Goal: Information Seeking & Learning: Find specific page/section

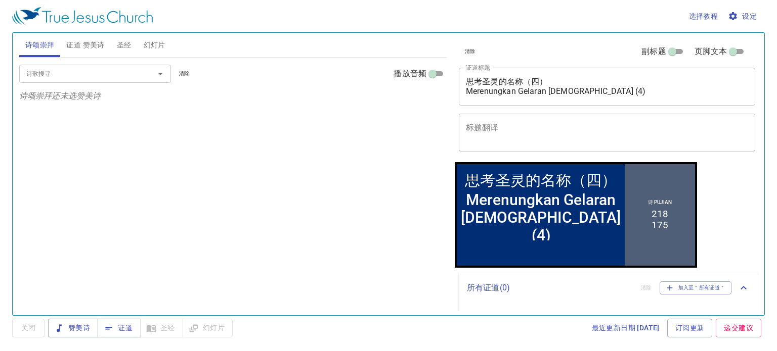
click at [87, 48] on span "证道 赞美诗" at bounding box center [85, 45] width 38 height 13
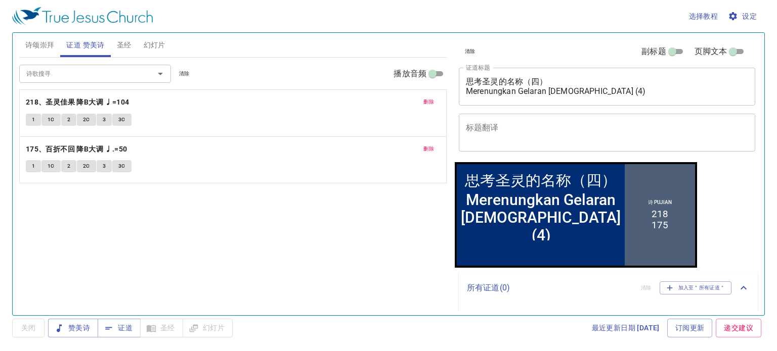
click at [44, 44] on span "诗颂崇拜" at bounding box center [39, 45] width 29 height 13
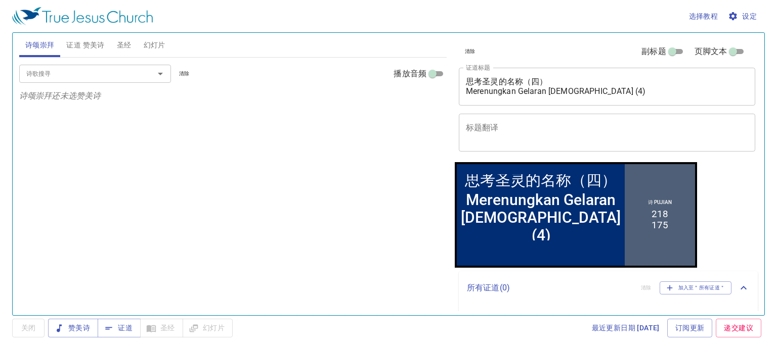
click at [69, 44] on span "证道 赞美诗" at bounding box center [85, 45] width 38 height 13
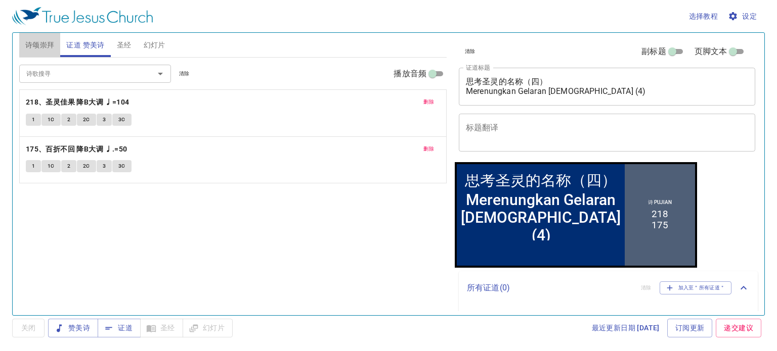
click at [41, 45] on span "诗颂崇拜" at bounding box center [39, 45] width 29 height 13
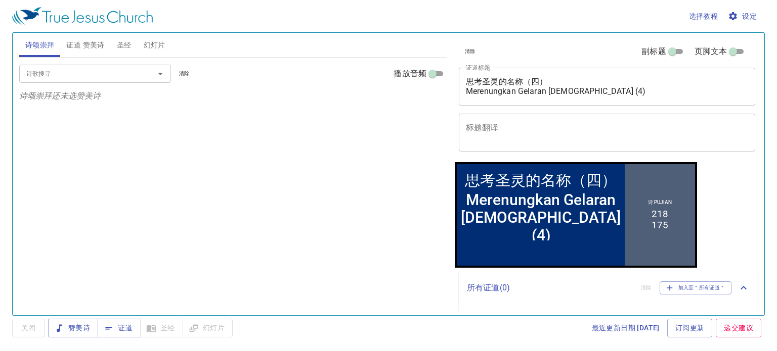
click at [81, 42] on span "证道 赞美诗" at bounding box center [85, 45] width 38 height 13
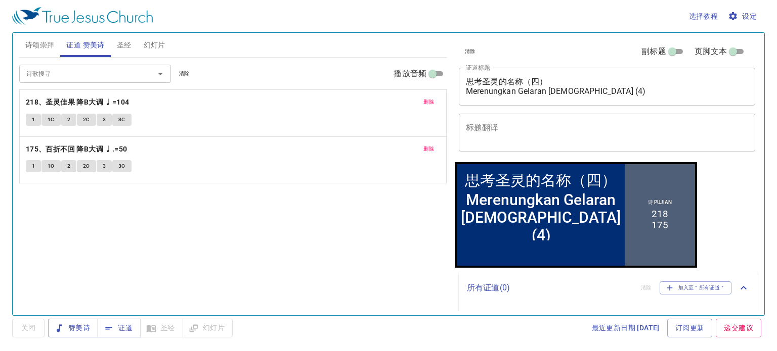
click at [37, 44] on span "诗颂崇拜" at bounding box center [39, 45] width 29 height 13
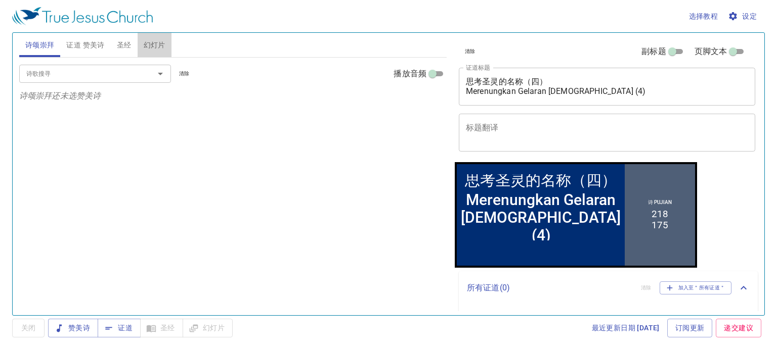
click at [152, 47] on span "幻灯片" at bounding box center [155, 45] width 22 height 13
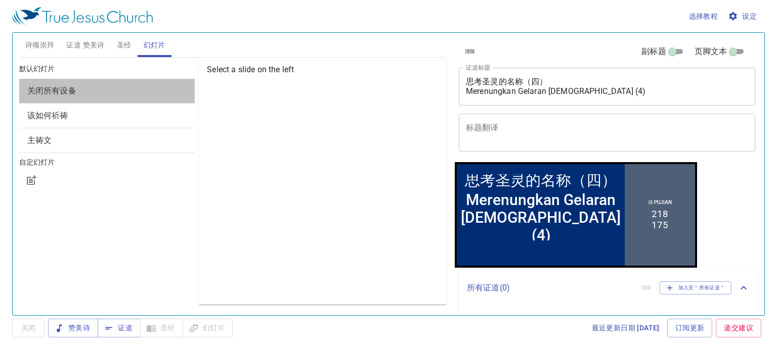
click at [104, 95] on span "关闭所有设备" at bounding box center [107, 91] width 160 height 12
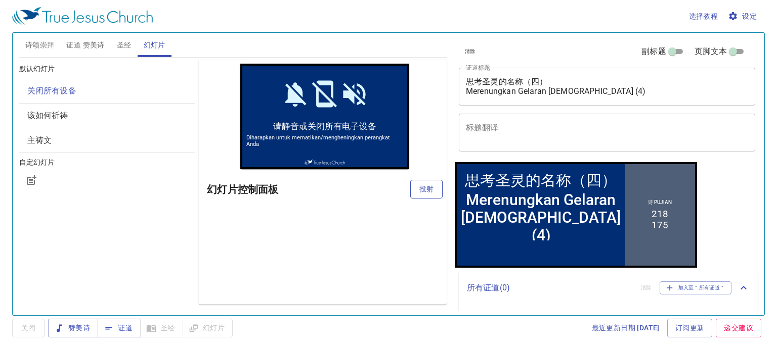
click at [428, 193] on span "投射" at bounding box center [426, 189] width 16 height 13
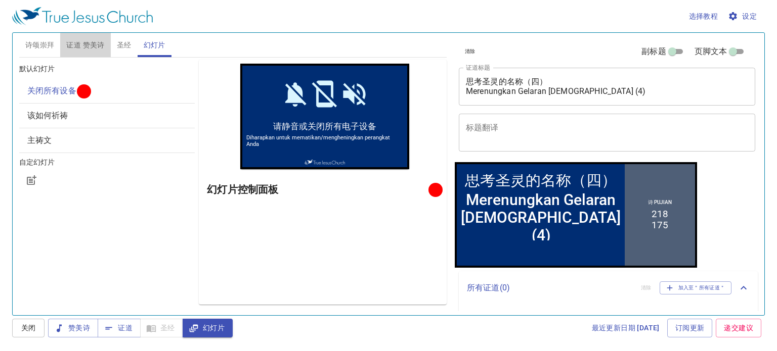
click at [89, 44] on span "证道 赞美诗" at bounding box center [85, 45] width 38 height 13
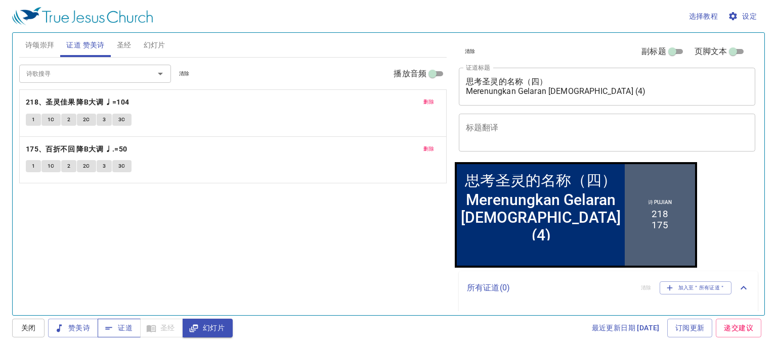
click at [126, 331] on span "证道" at bounding box center [119, 328] width 27 height 13
click at [78, 330] on span "赞美诗" at bounding box center [73, 328] width 34 height 13
click at [32, 46] on span "诗颂崇拜" at bounding box center [39, 45] width 29 height 13
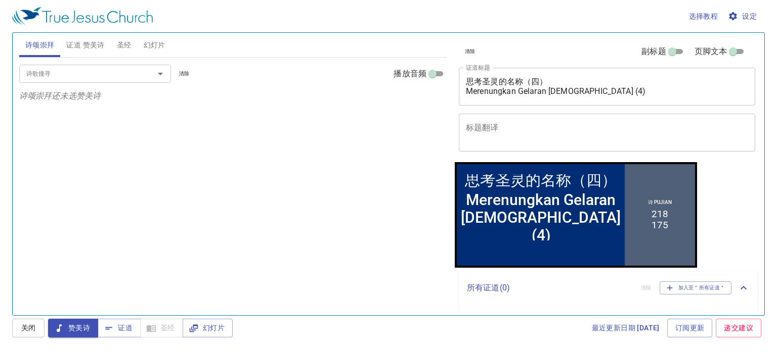
click at [33, 74] on input "诗歌搜寻" at bounding box center [80, 74] width 116 height 12
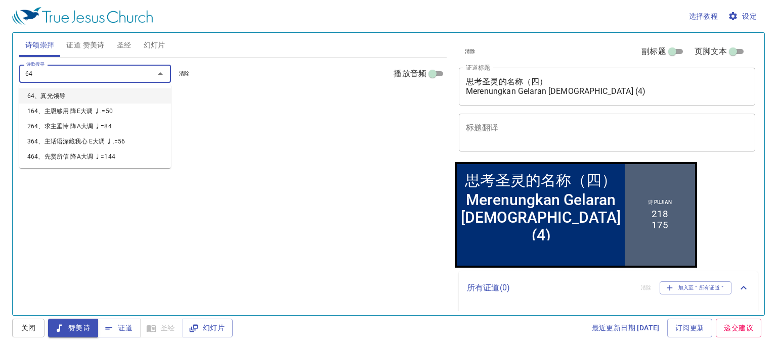
type input "6"
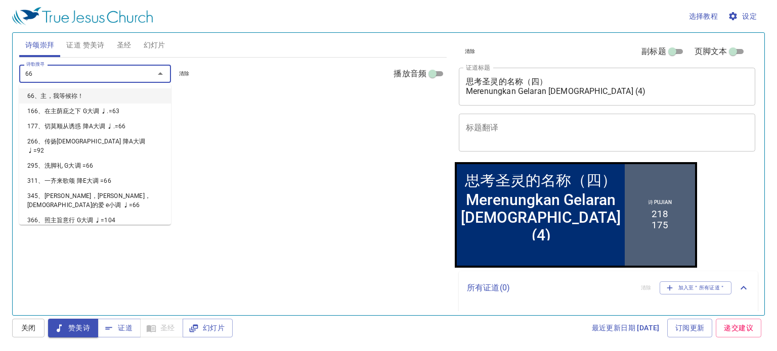
type input "6"
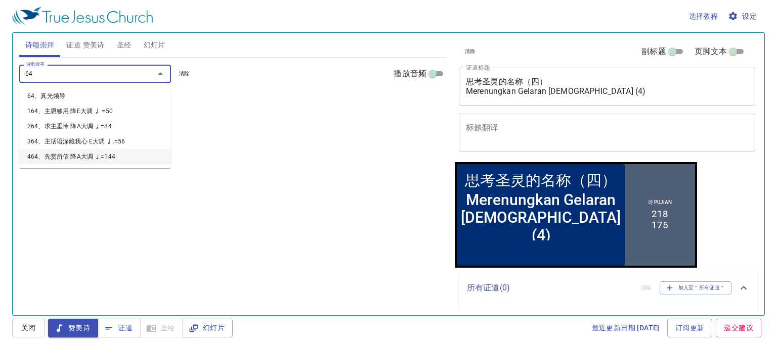
type input "64"
click at [58, 207] on div "诗歌搜寻 诗歌搜寻 清除 播放音频 诗颂崇拜还未选赞美诗" at bounding box center [232, 182] width 427 height 249
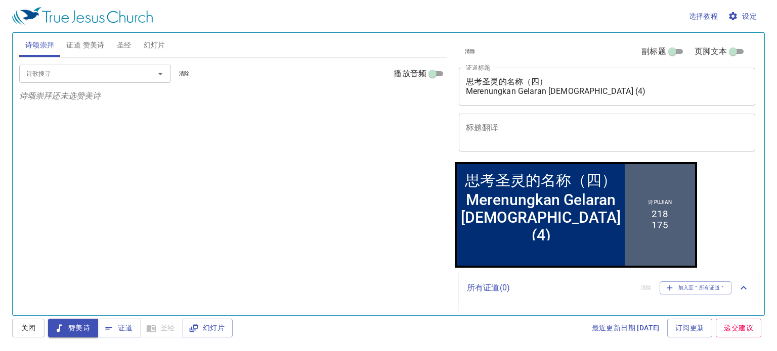
click at [38, 72] on input "诗歌搜寻" at bounding box center [80, 74] width 116 height 12
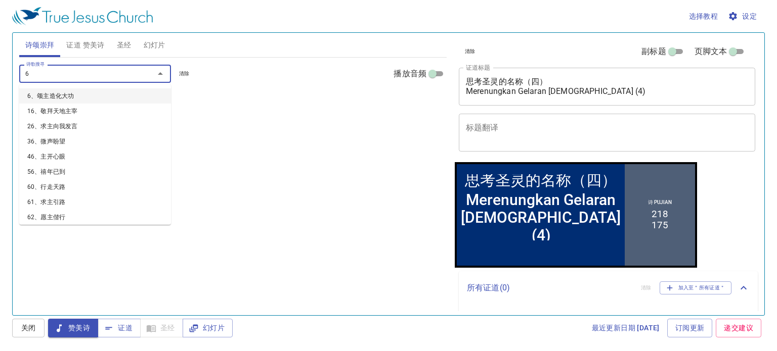
type input "64"
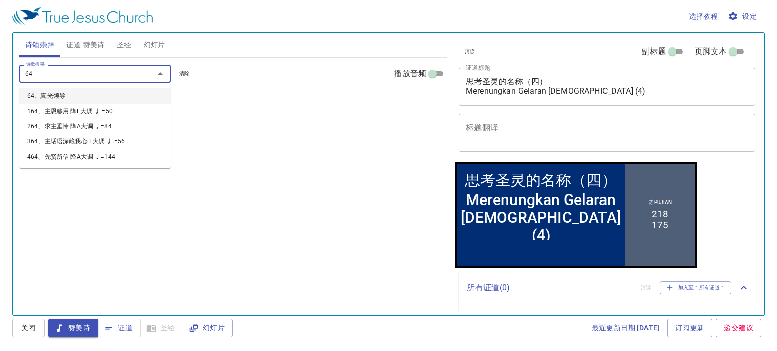
click at [57, 98] on li "64、真光领导" at bounding box center [95, 95] width 152 height 15
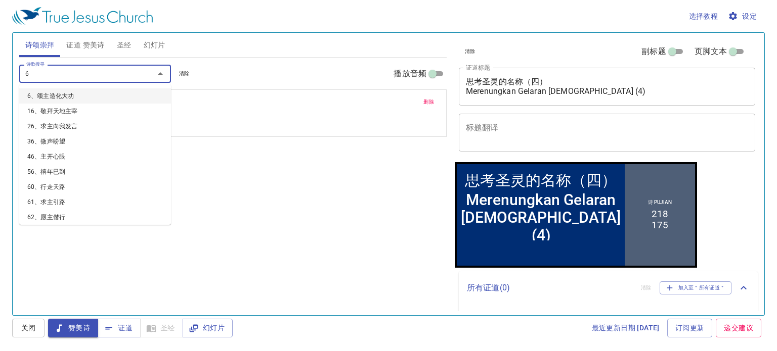
type input "65"
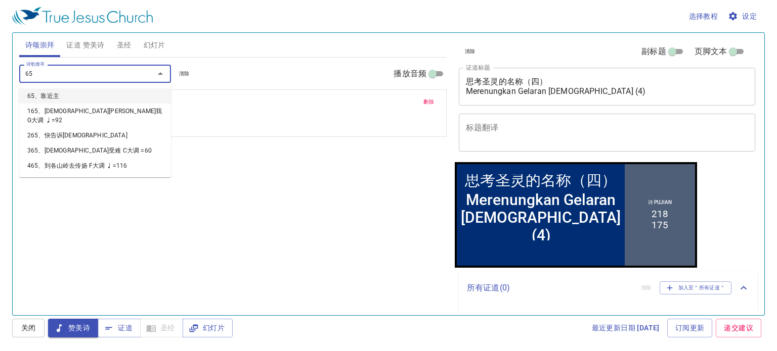
click at [52, 99] on li "65、靠近主" at bounding box center [95, 95] width 152 height 15
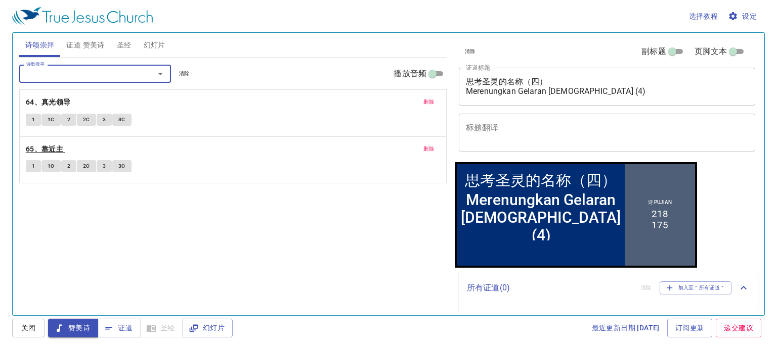
click at [57, 148] on b "65、靠近主" at bounding box center [44, 149] width 37 height 13
click at [51, 104] on b "64、真光领导" at bounding box center [48, 102] width 45 height 13
click at [49, 149] on b "65、靠近主" at bounding box center [44, 149] width 37 height 13
click at [48, 105] on b "64、真光领导" at bounding box center [48, 102] width 45 height 13
click at [55, 147] on b "65、靠近主" at bounding box center [44, 149] width 37 height 13
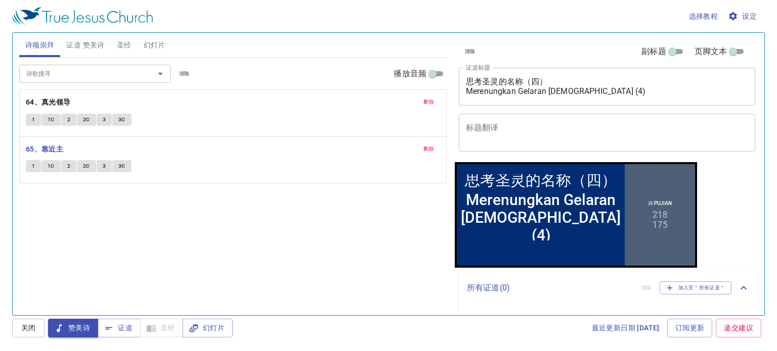
click at [429, 101] on span "删除" at bounding box center [428, 102] width 11 height 9
click at [428, 100] on span "删除" at bounding box center [428, 102] width 11 height 9
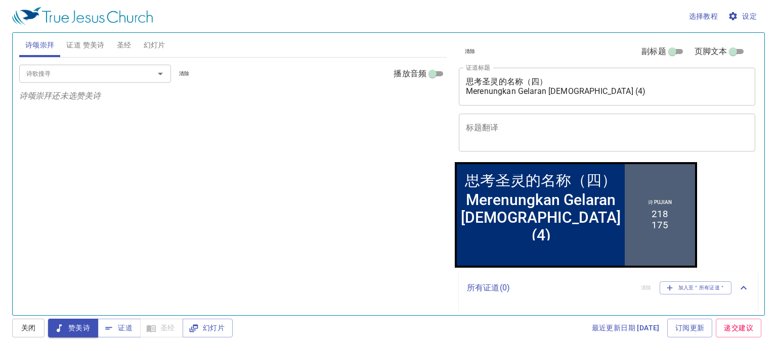
click at [93, 48] on span "证道 赞美诗" at bounding box center [85, 45] width 38 height 13
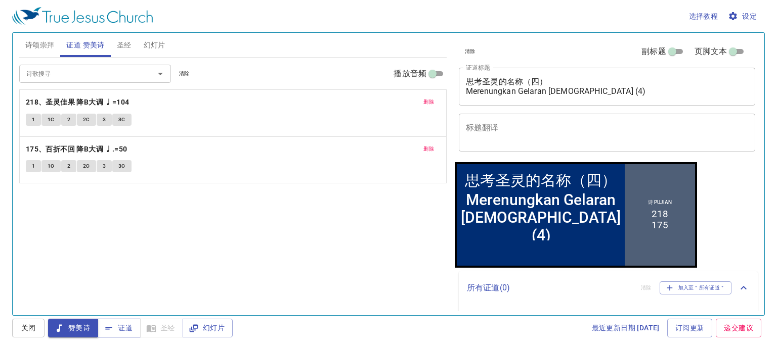
click at [129, 327] on span "证道" at bounding box center [119, 328] width 27 height 13
click at [31, 103] on b "218、圣灵佳果 降B大调 ♩=104" at bounding box center [78, 102] width 104 height 13
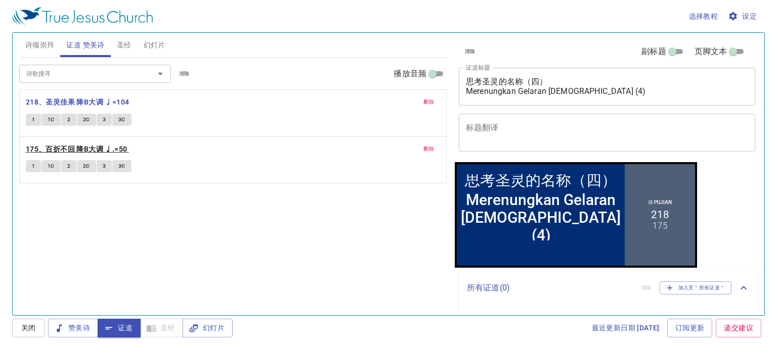
click at [46, 149] on b "175、百折不回 降B大调 ♩.=50" at bounding box center [77, 149] width 102 height 13
click at [39, 47] on span "诗颂崇拜" at bounding box center [39, 45] width 29 height 13
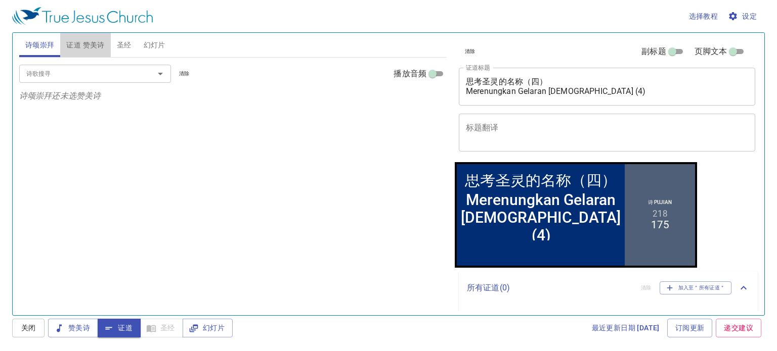
click at [105, 47] on button "证道 赞美诗" at bounding box center [85, 45] width 50 height 24
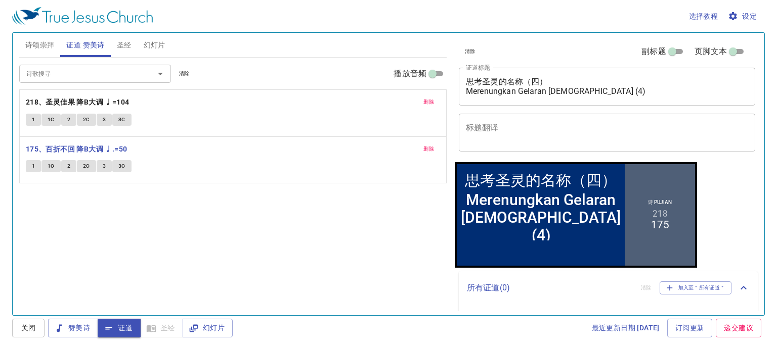
click at [196, 215] on div "诗歌搜寻 诗歌搜寻 清除 播放音频 删除 218、圣灵佳果 降B大调 ♩=104 1 1C 2 2C 3 3C 删除 175、百折不回 降B大调 ♩.=50 …" at bounding box center [232, 182] width 427 height 249
click at [180, 111] on div "删除 218、圣灵佳果 降B大调 ♩=104 1 1C 2 2C 3 3C" at bounding box center [233, 113] width 426 height 47
click at [121, 331] on span "证道" at bounding box center [119, 328] width 27 height 13
click at [156, 50] on span "幻灯片" at bounding box center [155, 45] width 22 height 13
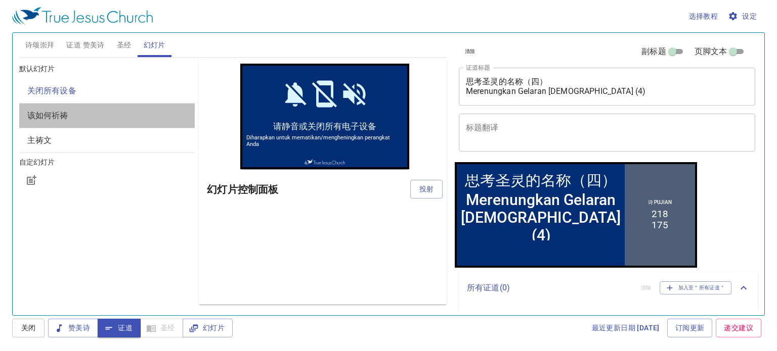
click at [138, 119] on span "该如何祈祷" at bounding box center [107, 116] width 160 height 12
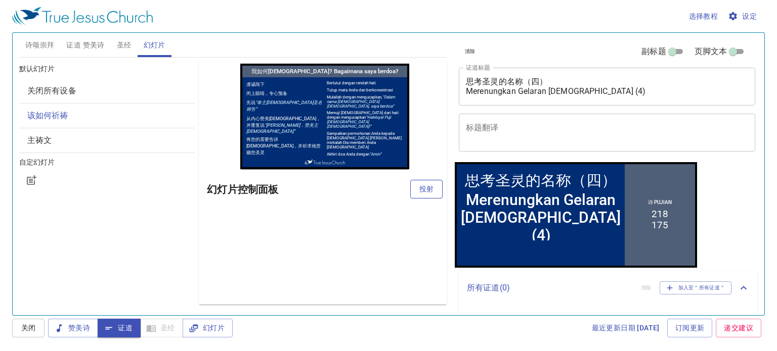
click at [426, 186] on span "投射" at bounding box center [426, 189] width 16 height 13
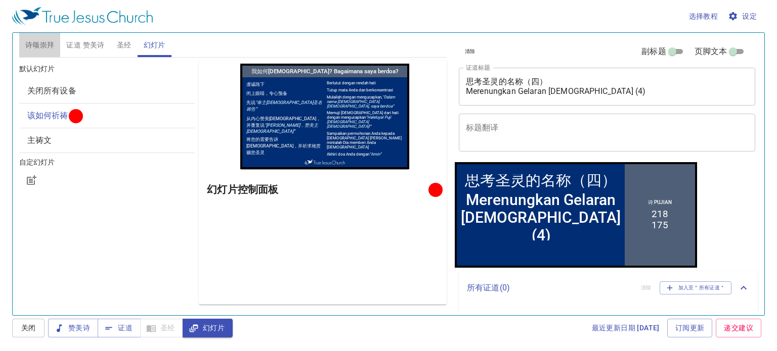
click at [44, 55] on button "诗颂崇拜" at bounding box center [39, 45] width 41 height 24
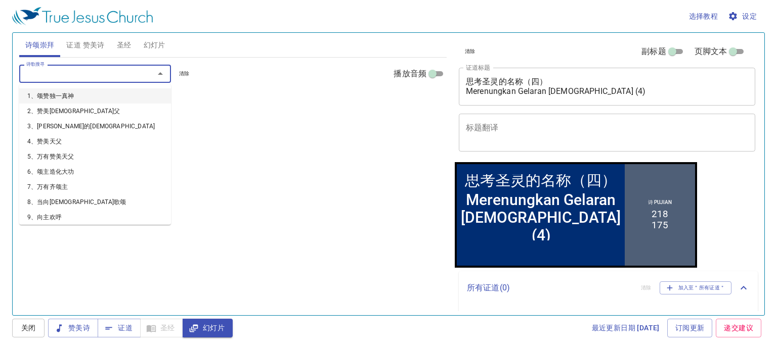
click at [47, 73] on input "诗歌搜寻" at bounding box center [80, 74] width 116 height 12
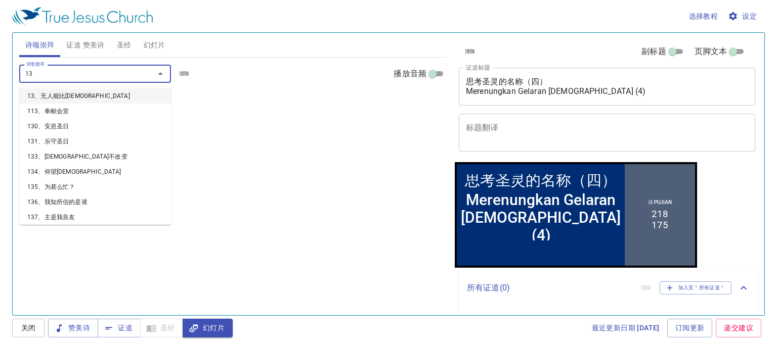
type input "136"
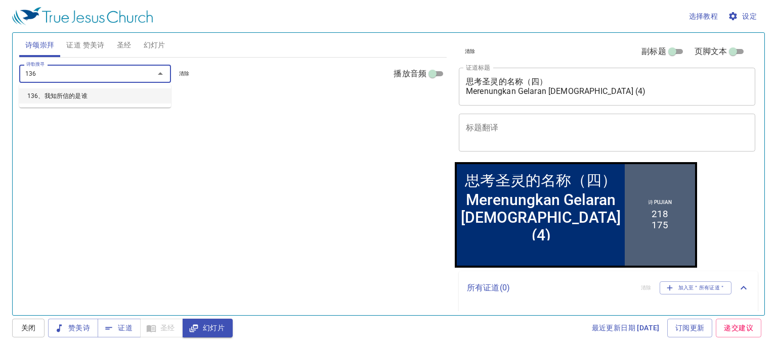
click at [69, 99] on li "136、我知所信的是谁" at bounding box center [95, 95] width 152 height 15
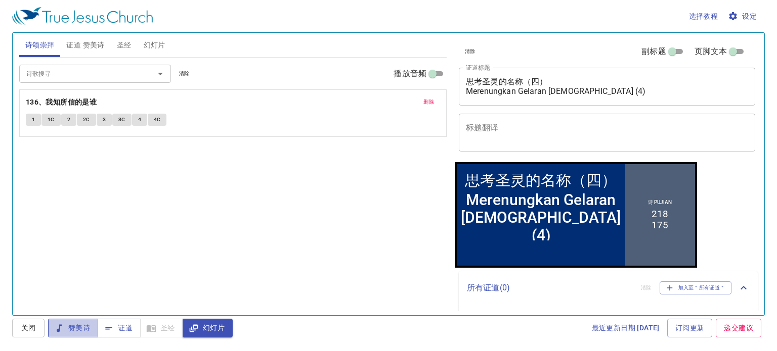
click at [83, 325] on span "赞美诗" at bounding box center [73, 328] width 34 height 13
click at [65, 78] on input "诗歌搜寻" at bounding box center [80, 74] width 116 height 12
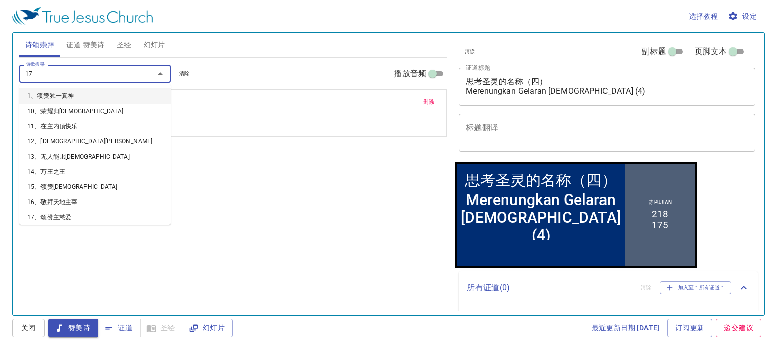
type input "177"
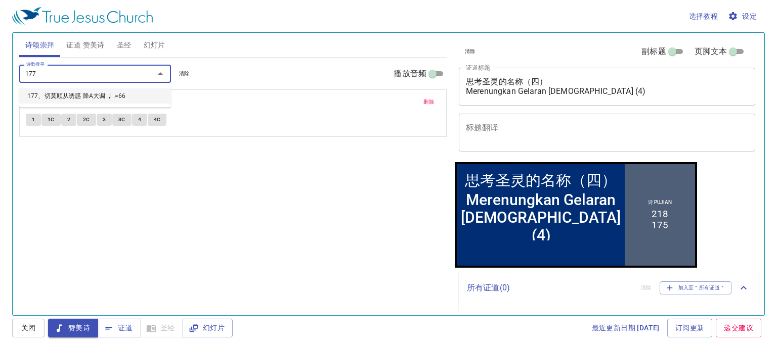
click at [72, 99] on li "177、切莫顺从诱惑 降A大调 ♩.=66" at bounding box center [95, 95] width 152 height 15
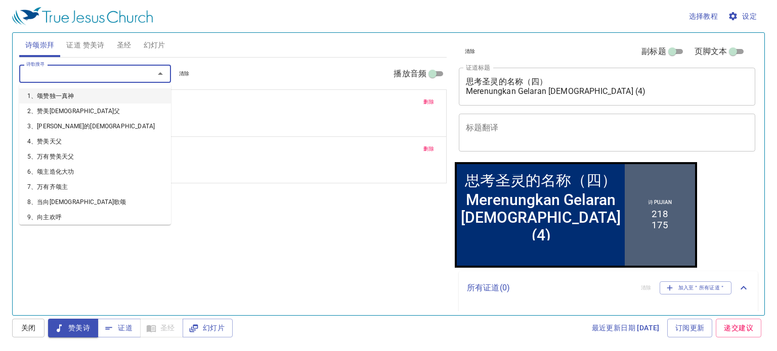
click at [70, 72] on input "诗歌搜寻" at bounding box center [80, 74] width 116 height 12
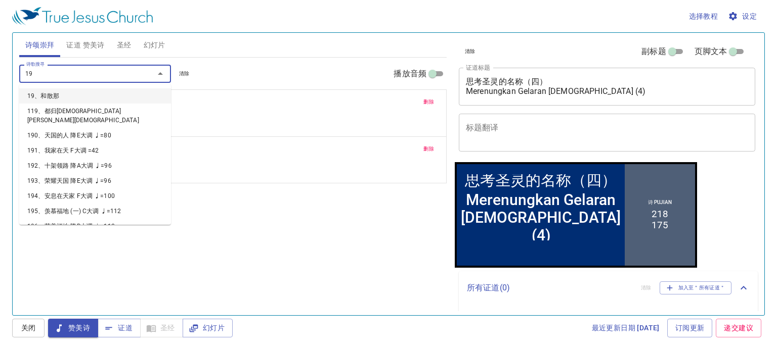
type input "195"
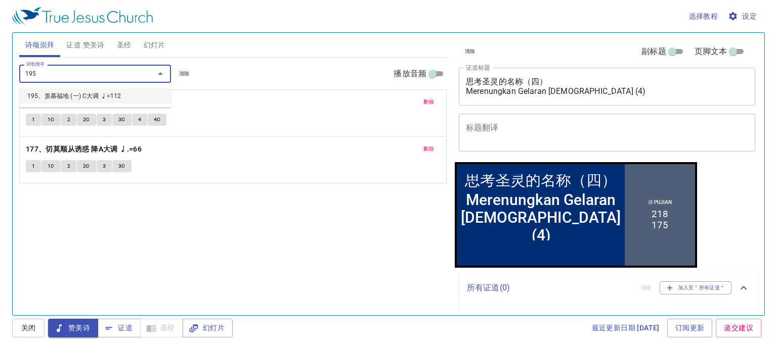
click at [55, 96] on li "195、羡慕福地 (一) C大调 ♩=112" at bounding box center [95, 95] width 152 height 15
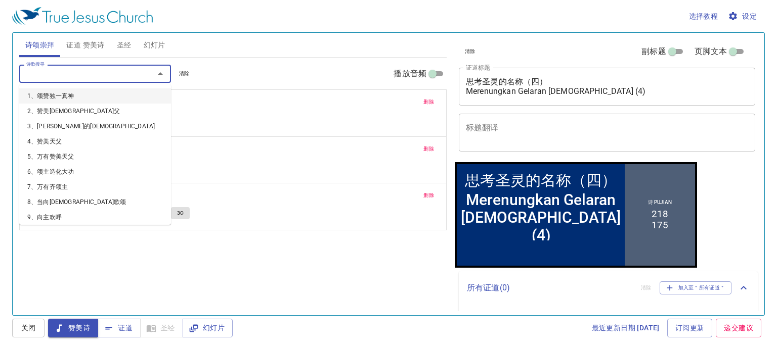
click at [60, 73] on input "诗歌搜寻" at bounding box center [80, 74] width 116 height 12
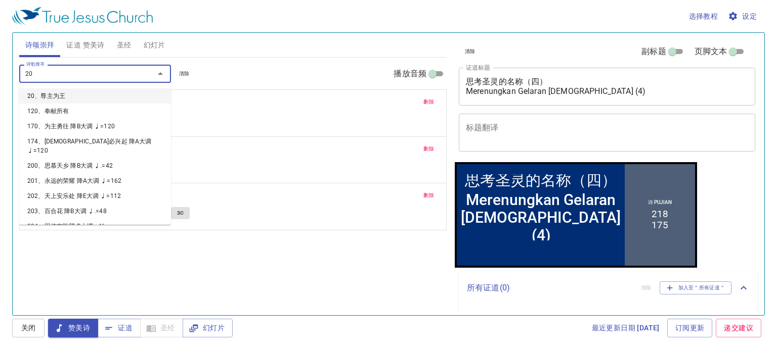
type input "201"
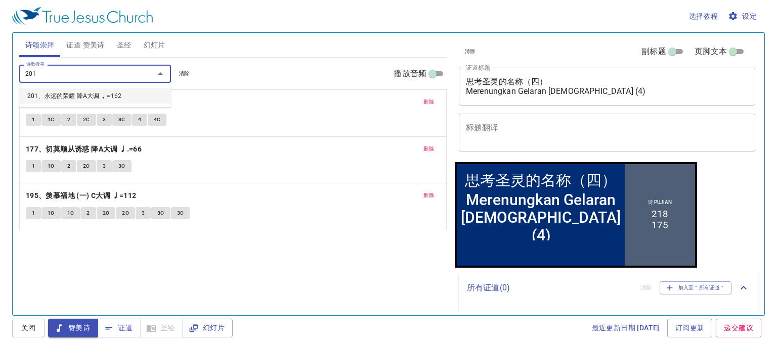
click at [60, 101] on li "201、永远的荣耀 降A大调 ♩=162" at bounding box center [95, 95] width 152 height 15
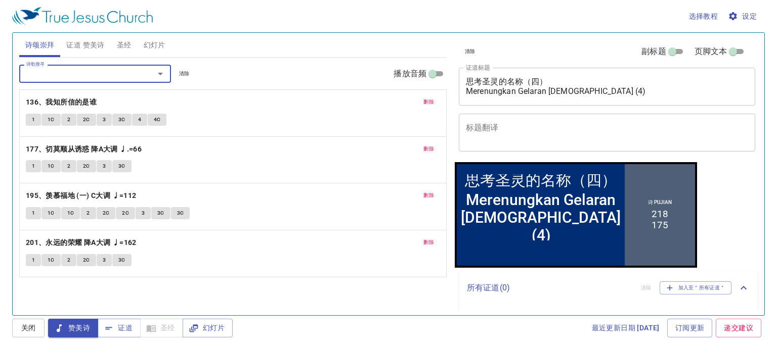
click at [35, 117] on button "1" at bounding box center [33, 120] width 15 height 12
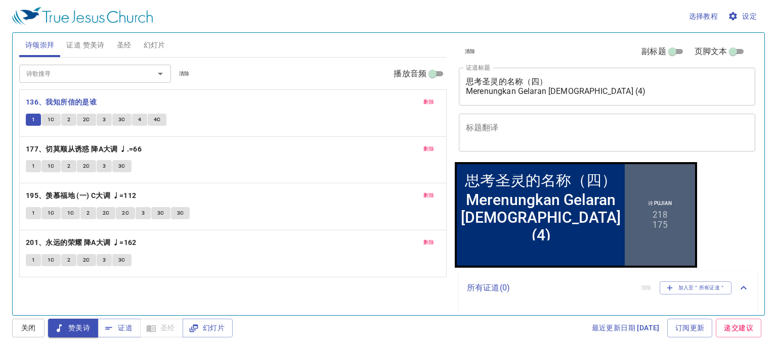
click at [51, 115] on span "1C" at bounding box center [51, 119] width 7 height 9
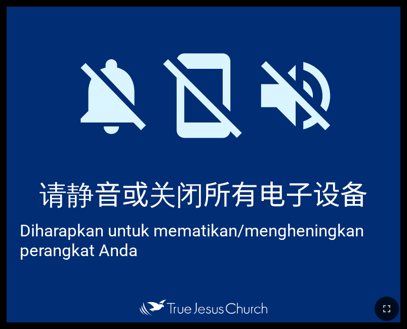
click at [348, 140] on div at bounding box center [203, 89] width 393 height 164
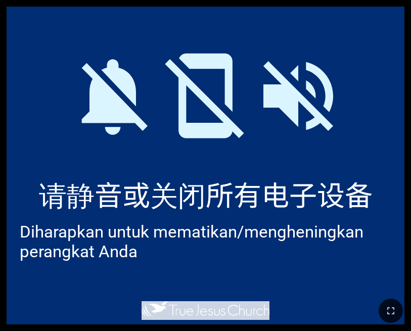
drag, startPoint x: 392, startPoint y: 292, endPoint x: 391, endPoint y: 259, distance: 32.4
click at [391, 4] on div "思考圣灵的名称（四） Merenungkan Gelaran Roh Kudus (4) 思考圣灵的名称（四） Merenungkan Gelaran Roh…" at bounding box center [205, 4] width 403 height 0
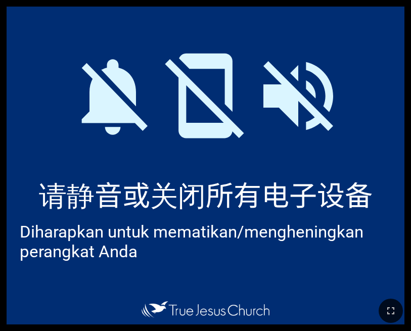
click at [387, 297] on div at bounding box center [205, 310] width 411 height 41
click at [389, 300] on button "button" at bounding box center [391, 311] width 24 height 24
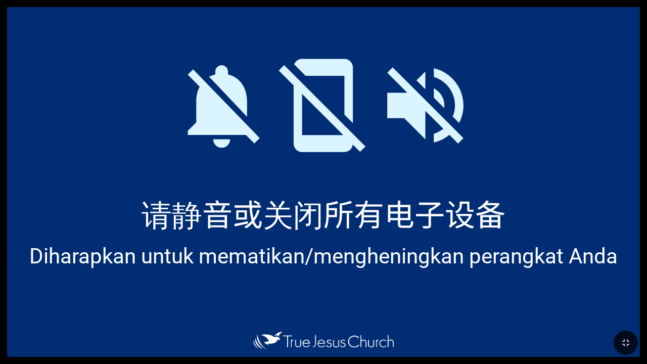
click at [406, 328] on div at bounding box center [323, 343] width 647 height 42
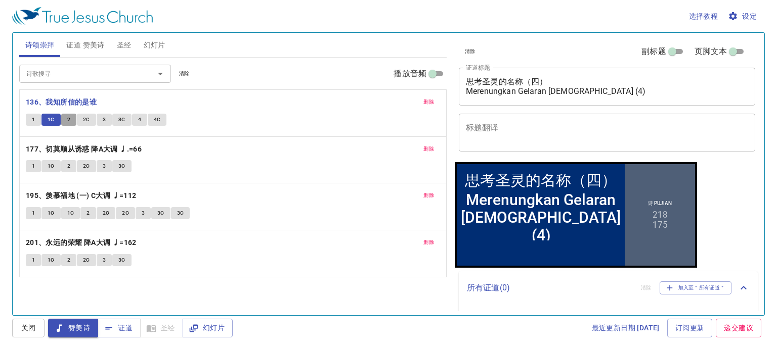
click at [67, 123] on span "2" at bounding box center [68, 119] width 3 height 9
click at [84, 119] on span "2C" at bounding box center [86, 119] width 7 height 9
click at [103, 117] on span "3" at bounding box center [104, 119] width 3 height 9
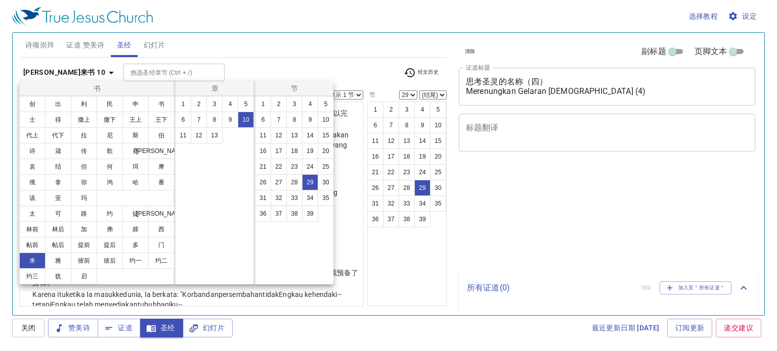
select select "29"
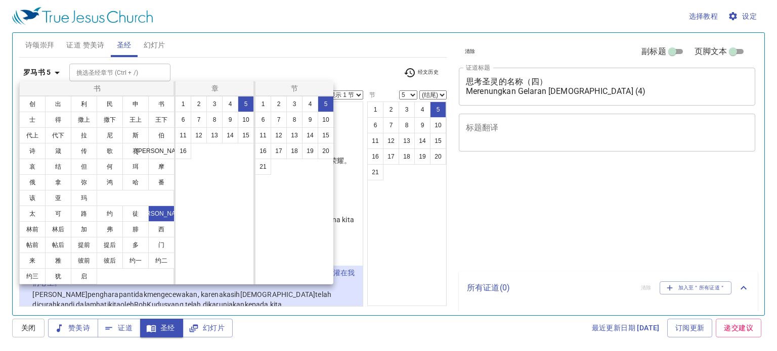
select select "5"
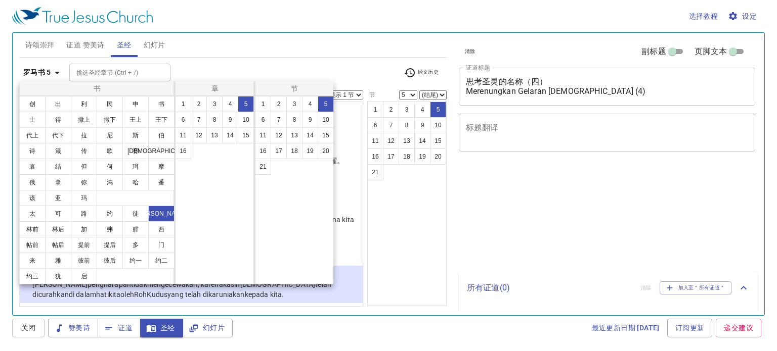
select select "5"
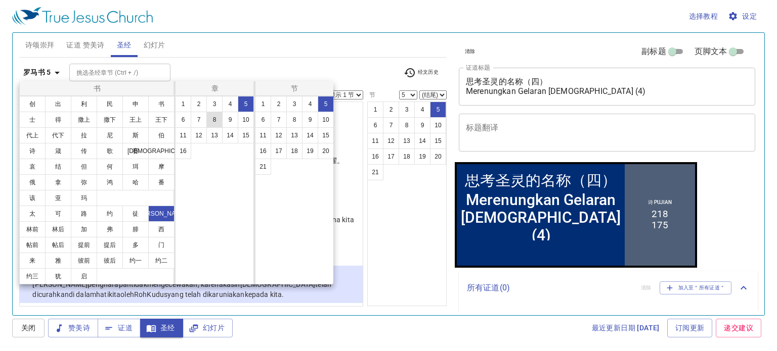
click at [212, 119] on button "8" at bounding box center [214, 120] width 16 height 16
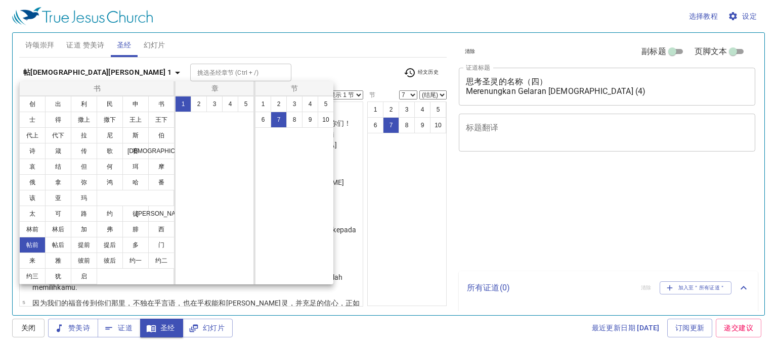
select select "7"
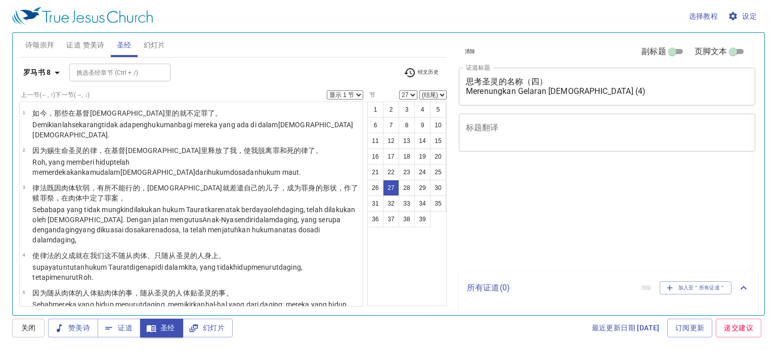
select select "27"
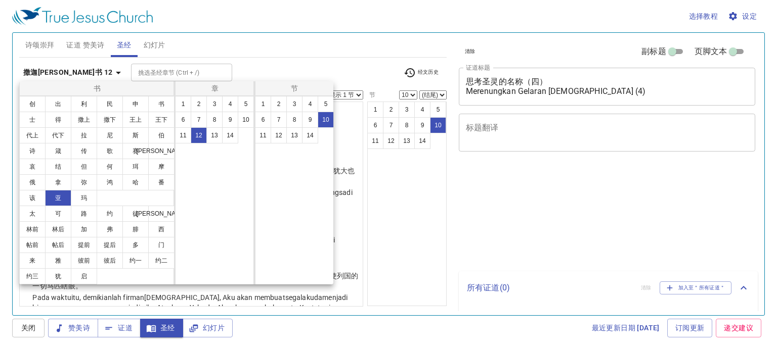
select select "10"
